Goal: Task Accomplishment & Management: Manage account settings

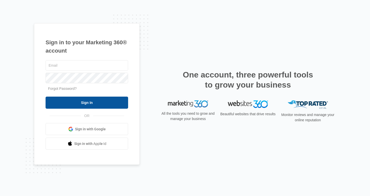
type input "[EMAIL_ADDRESS][DOMAIN_NAME]"
click at [88, 100] on input "Sign In" at bounding box center [87, 103] width 82 height 12
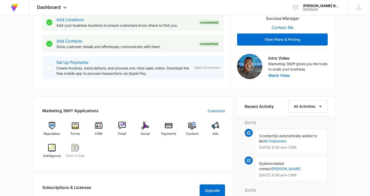
scroll to position [118, 0]
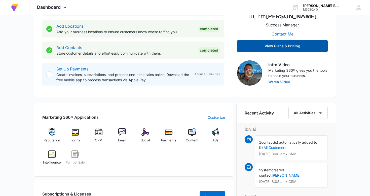
click at [282, 46] on button "View Plans & Pricing" at bounding box center [282, 46] width 91 height 12
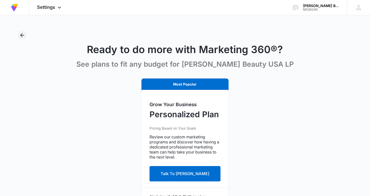
click at [22, 35] on icon "Back" at bounding box center [22, 35] width 6 height 6
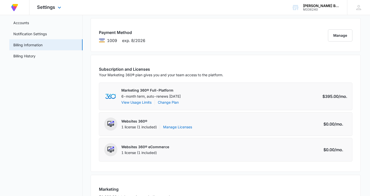
scroll to position [37, 0]
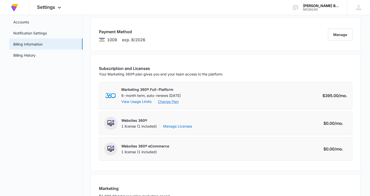
click at [169, 102] on link "Change Plan" at bounding box center [168, 101] width 21 height 5
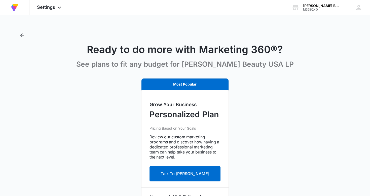
scroll to position [11, 0]
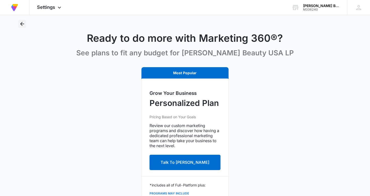
click at [21, 23] on icon "Back" at bounding box center [22, 24] width 4 height 4
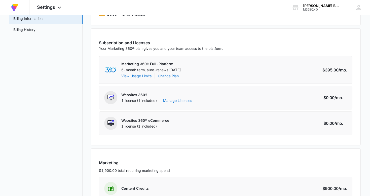
scroll to position [64, 0]
click at [172, 101] on link "Manage Licenses" at bounding box center [177, 100] width 29 height 5
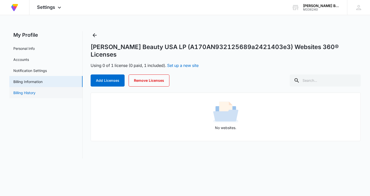
click at [31, 93] on link "Billing History" at bounding box center [24, 92] width 22 height 5
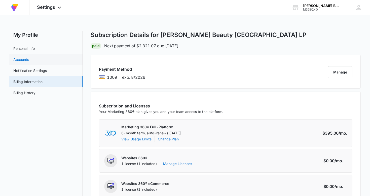
click at [23, 58] on link "Accounts" at bounding box center [21, 59] width 16 height 5
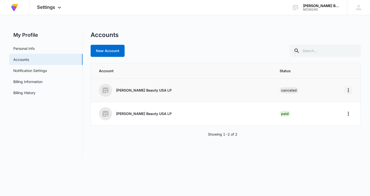
click at [349, 89] on icon "Home" at bounding box center [348, 90] width 6 height 6
click at [233, 46] on div "New Account" at bounding box center [226, 51] width 270 height 12
click at [30, 48] on link "Personal Info" at bounding box center [23, 48] width 21 height 5
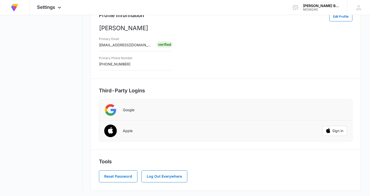
scroll to position [100, 0]
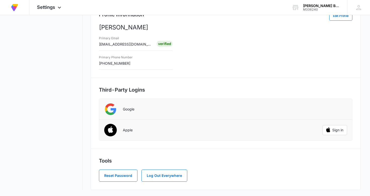
click at [102, 150] on div "CH Profile Information Edit Profile Christi Harris Primary Email christiharris@…" at bounding box center [226, 66] width 270 height 247
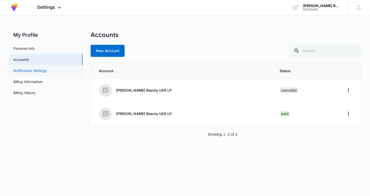
click at [42, 70] on link "Notification Settings" at bounding box center [29, 70] width 33 height 5
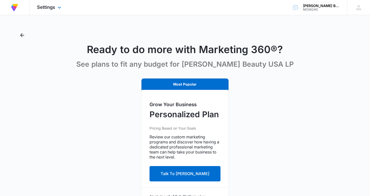
scroll to position [11, 0]
click at [23, 35] on icon "Back" at bounding box center [22, 35] width 4 height 4
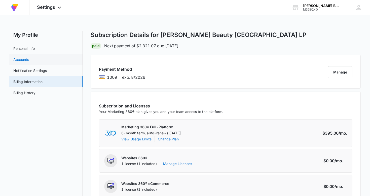
click at [23, 60] on link "Accounts" at bounding box center [21, 59] width 16 height 5
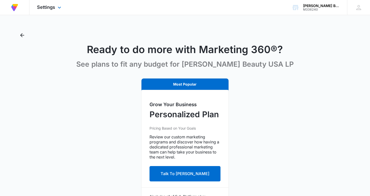
scroll to position [118, 0]
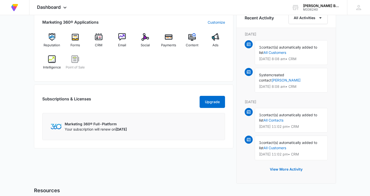
scroll to position [221, 0]
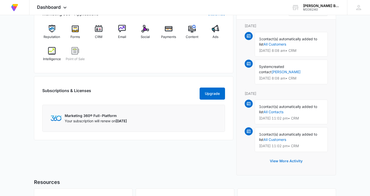
click at [283, 155] on button "View More Activity" at bounding box center [286, 161] width 43 height 12
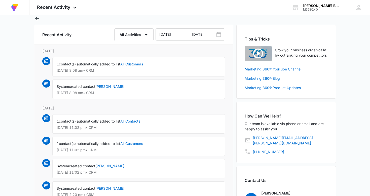
scroll to position [17, 0]
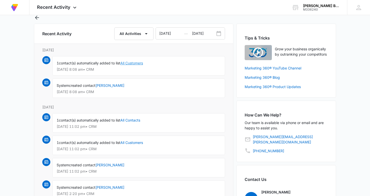
click at [134, 63] on link "All Customers" at bounding box center [131, 63] width 23 height 4
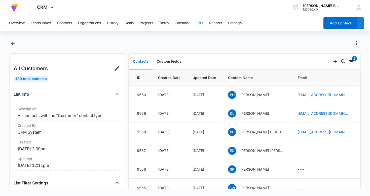
click at [134, 63] on button "Contacts" at bounding box center [141, 62] width 24 height 16
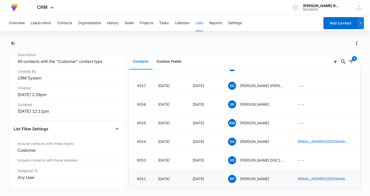
scroll to position [67, 0]
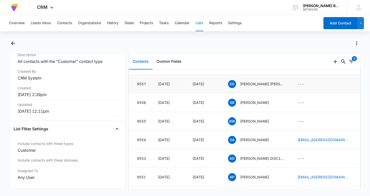
click at [301, 84] on td "---" at bounding box center [322, 84] width 62 height 19
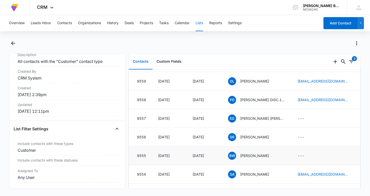
scroll to position [56, 0]
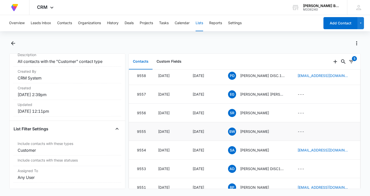
click at [167, 159] on td "Oct 6, 2025" at bounding box center [169, 150] width 34 height 19
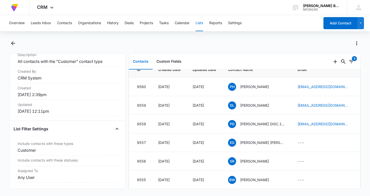
scroll to position [0, 0]
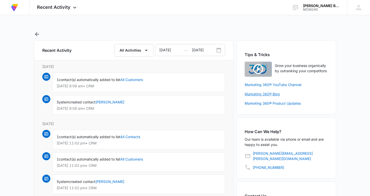
click at [258, 94] on link "Marketing 360® Blog" at bounding box center [285, 93] width 83 height 5
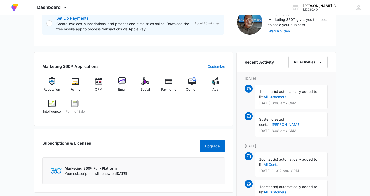
scroll to position [169, 0]
click at [145, 82] on img at bounding box center [145, 81] width 8 height 8
